Goal: Find specific page/section: Find specific page/section

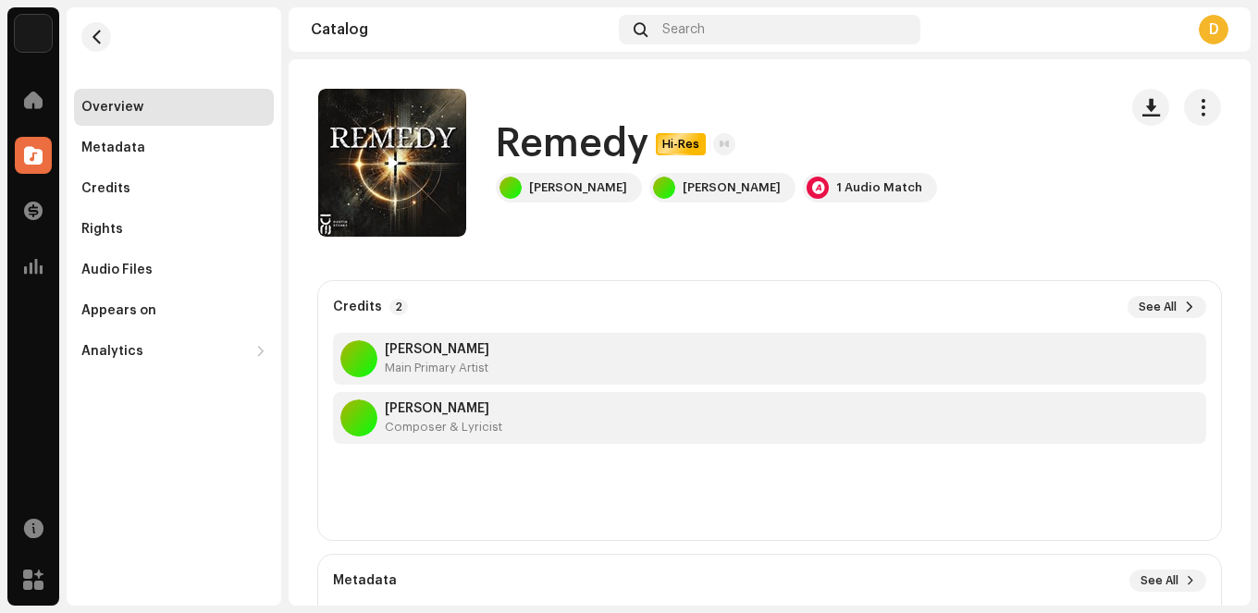
scroll to position [6, 0]
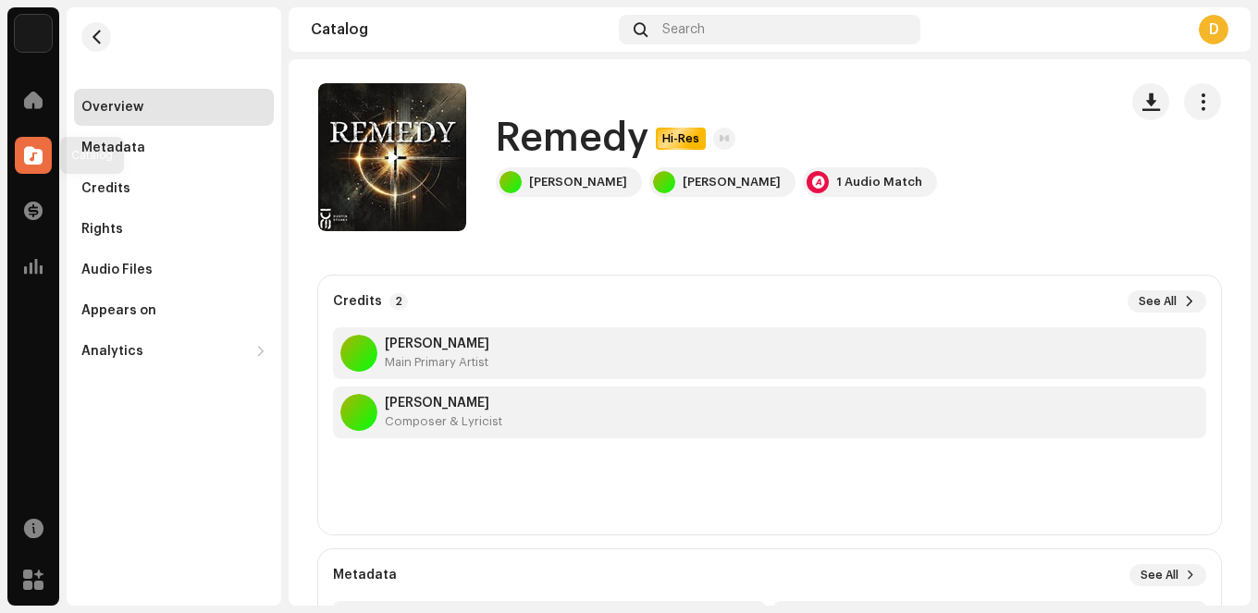
click at [37, 154] on span at bounding box center [33, 155] width 18 height 15
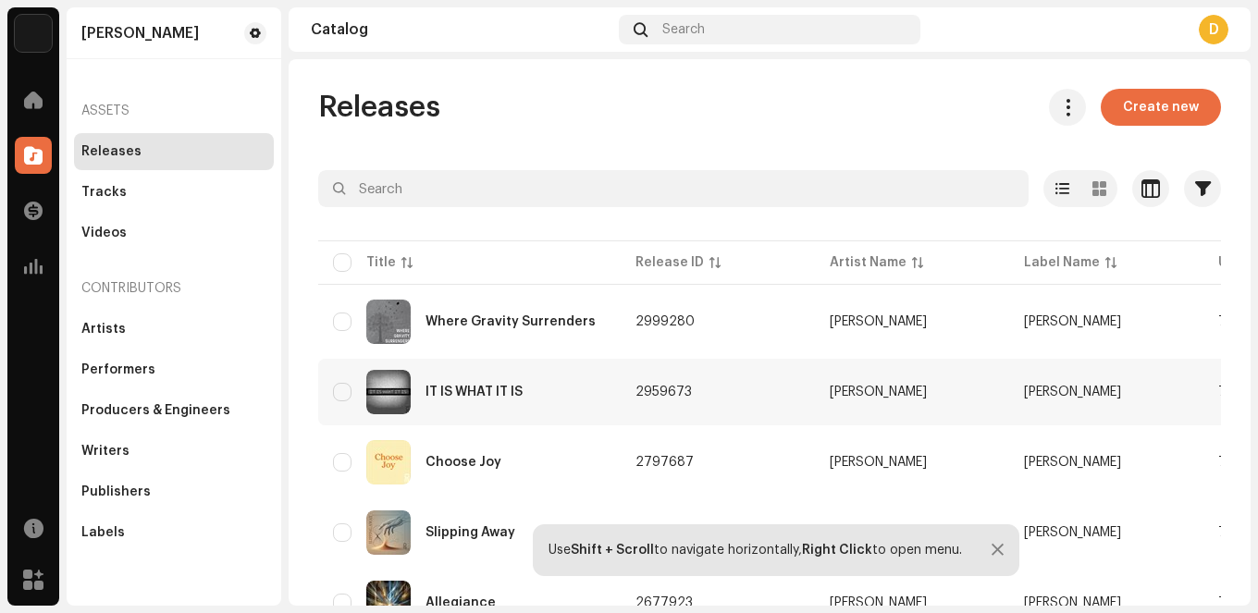
click at [487, 389] on div "IT IS WHAT IT IS" at bounding box center [473, 392] width 97 height 13
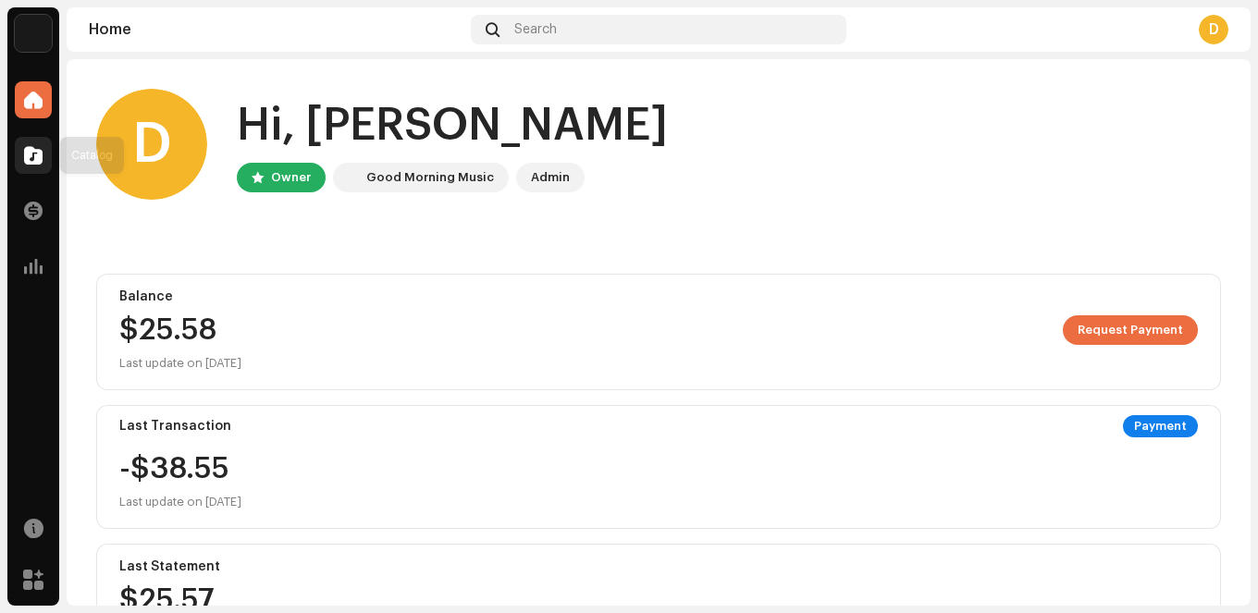
click at [26, 155] on span at bounding box center [33, 155] width 18 height 15
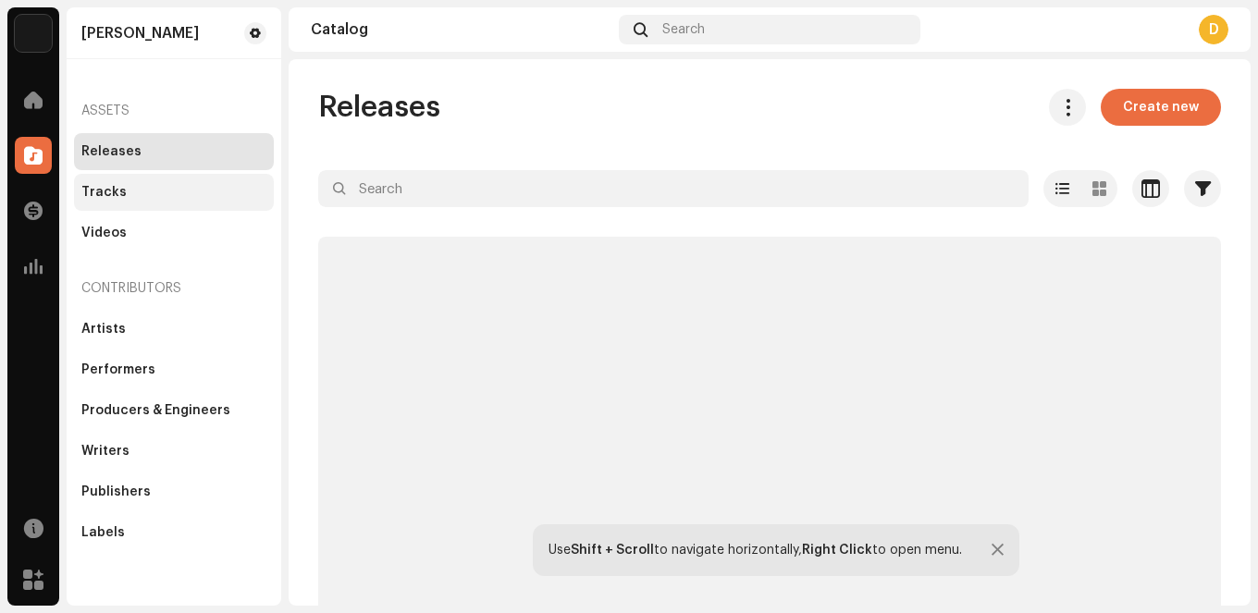
click at [111, 184] on div "Tracks" at bounding box center [174, 192] width 200 height 37
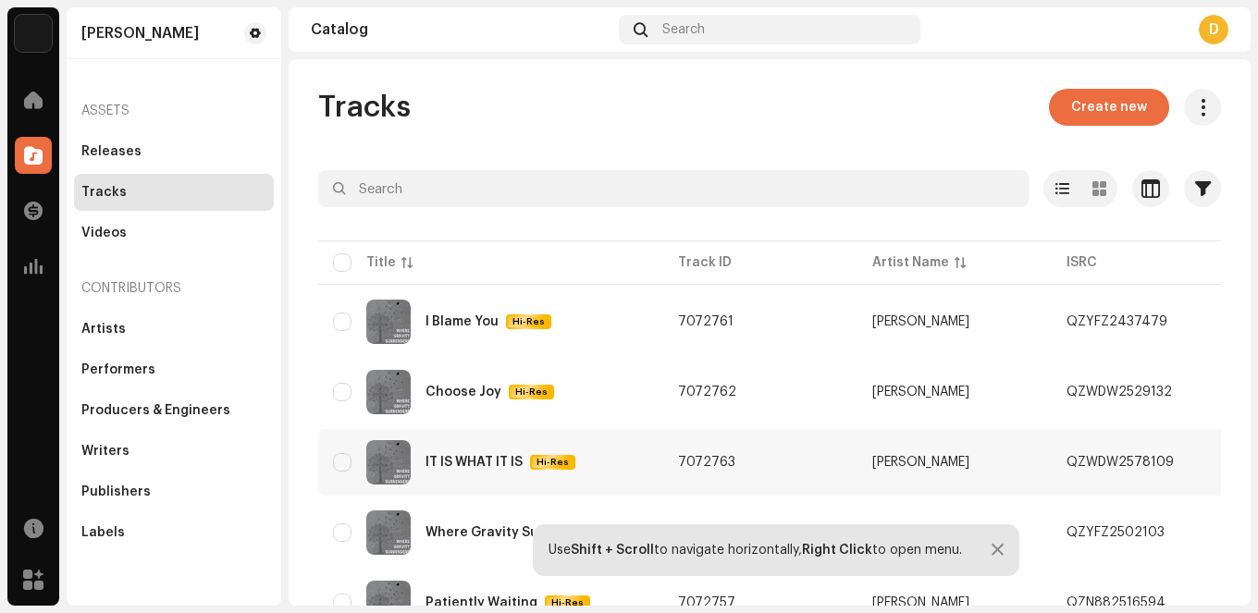
click at [474, 461] on div "IT IS WHAT IT IS" at bounding box center [473, 462] width 97 height 13
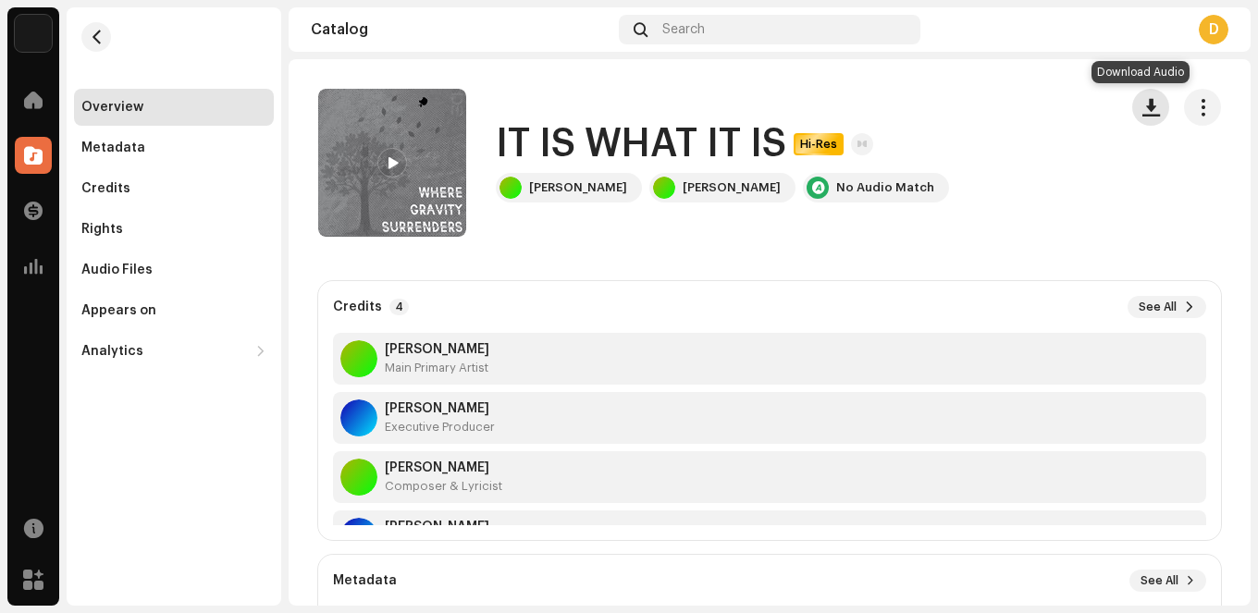
click at [1150, 113] on button "button" at bounding box center [1150, 107] width 37 height 37
